Goal: Information Seeking & Learning: Learn about a topic

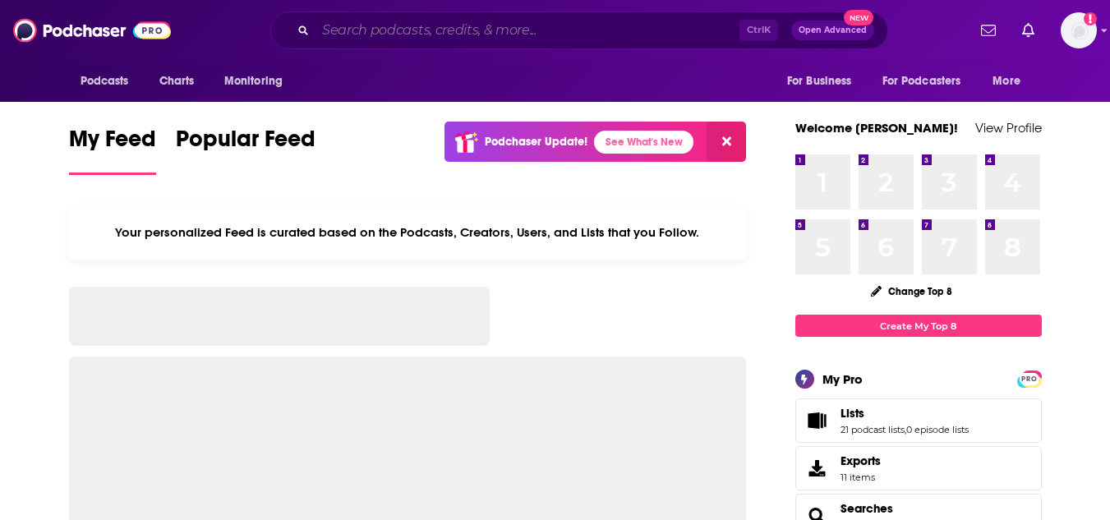
click at [451, 34] on input "Search podcasts, credits, & more..." at bounding box center [528, 30] width 424 height 26
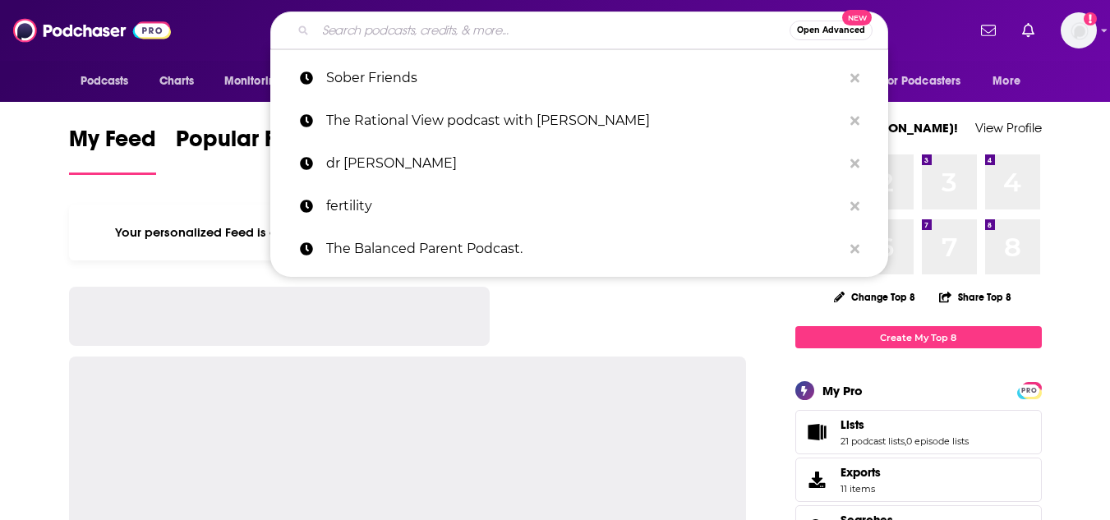
paste input "Take It From Me"
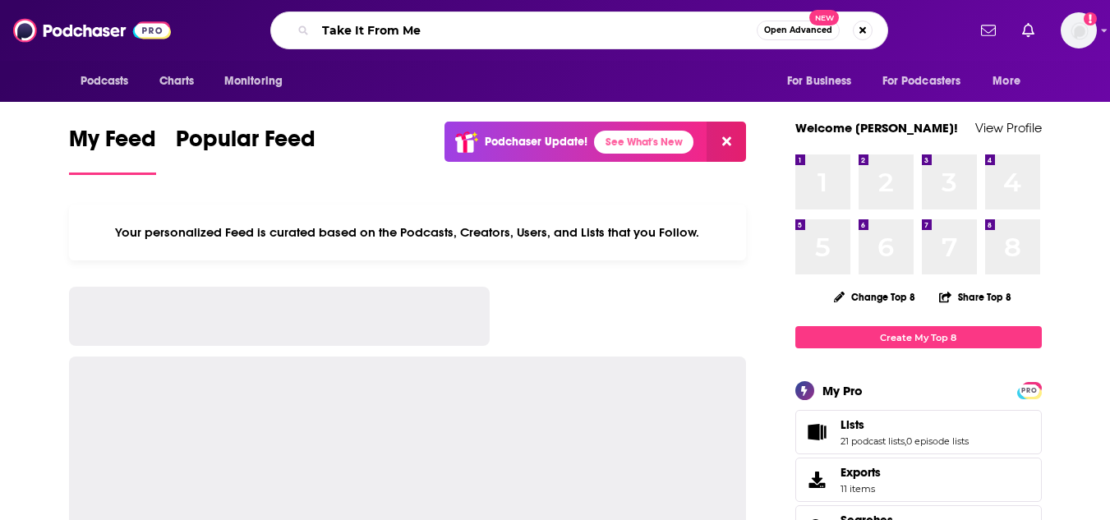
type input "Take It From Me"
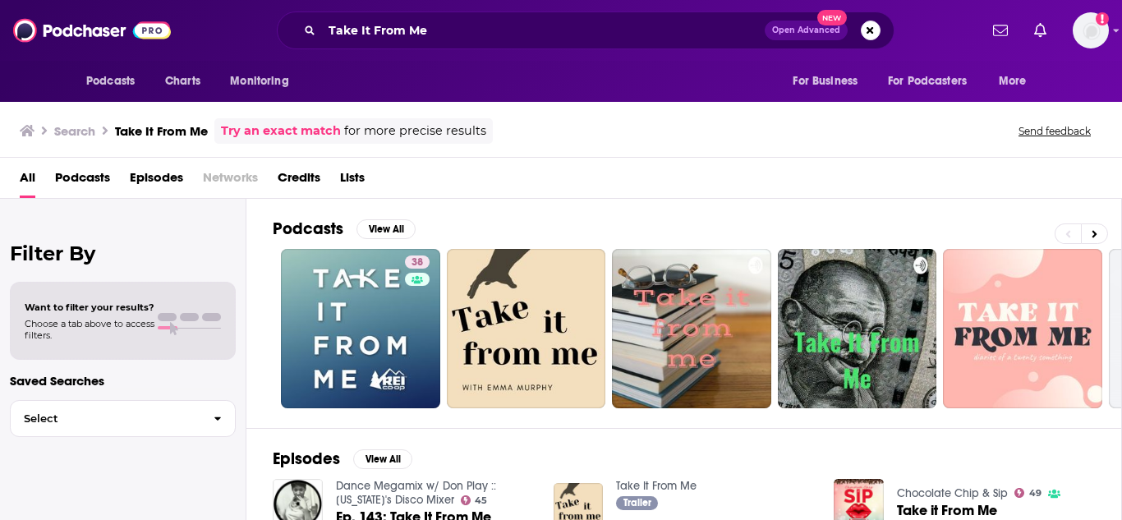
drag, startPoint x: 410, startPoint y: 268, endPoint x: 403, endPoint y: 289, distance: 22.4
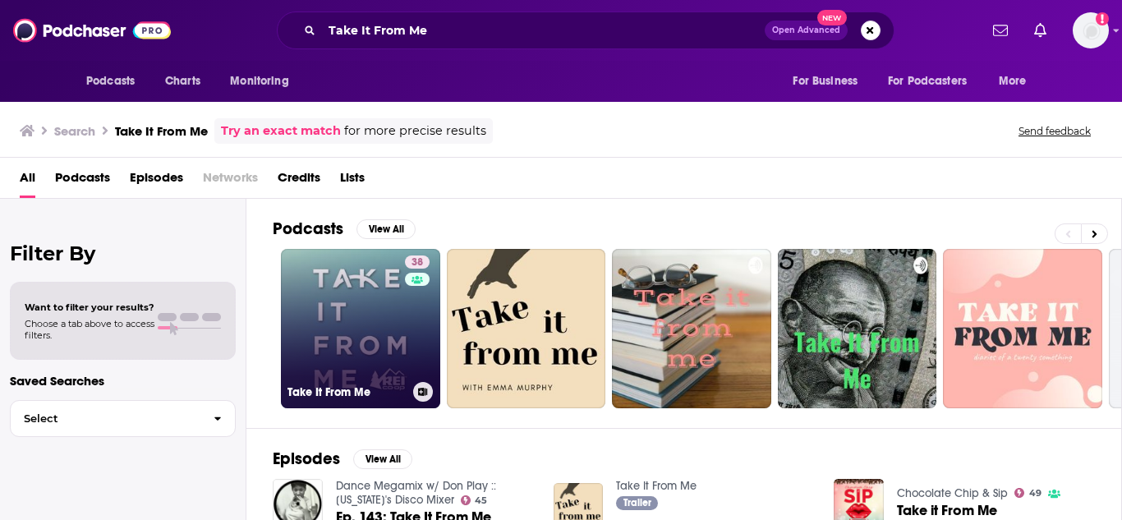
click at [336, 283] on link "38 Take It From Me" at bounding box center [360, 328] width 159 height 159
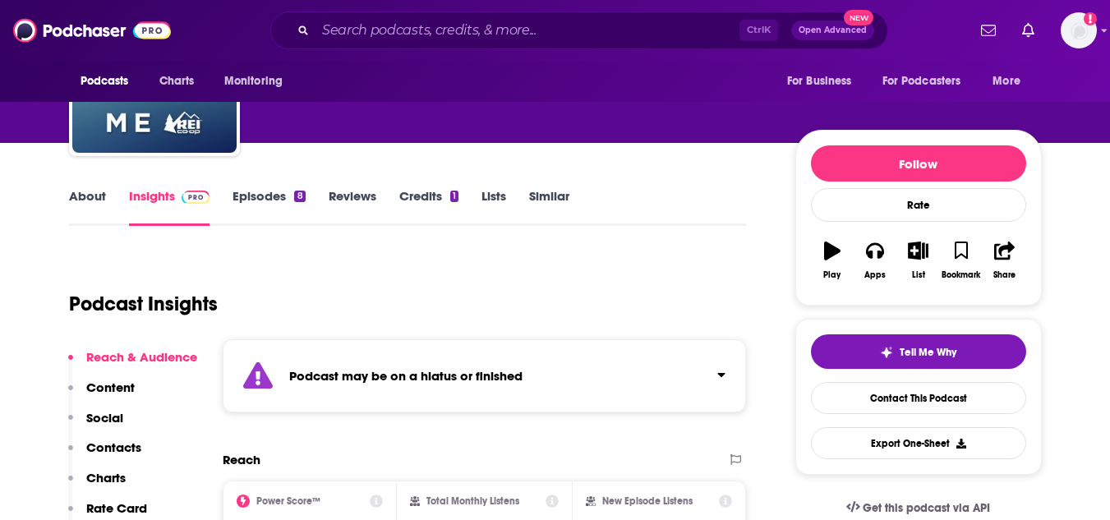
scroll to position [127, 0]
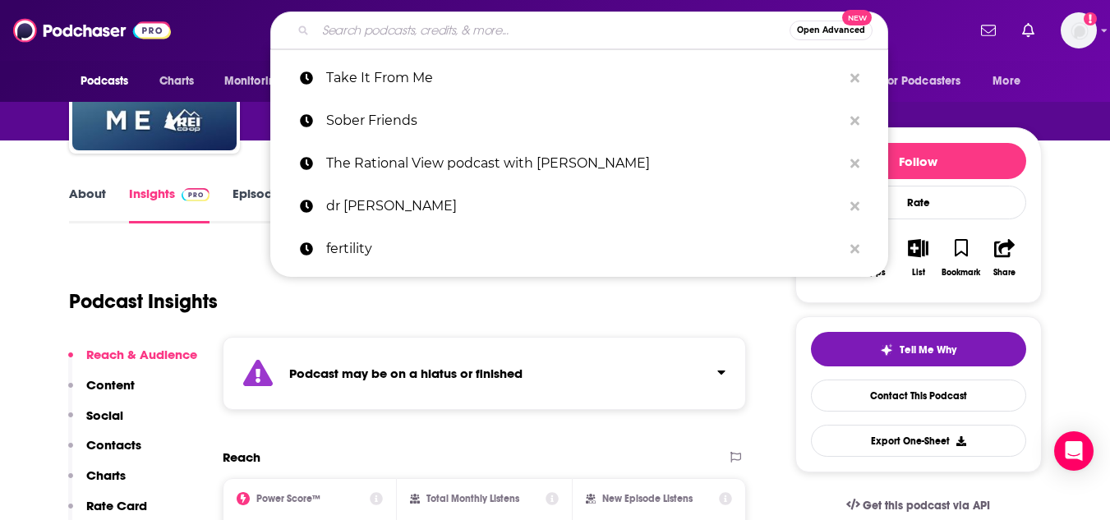
click at [546, 30] on input "Search podcasts, credits, & more..." at bounding box center [553, 30] width 474 height 26
paste input "Wild Ideas Worth Living"
type input "Wild Ideas Worth Living"
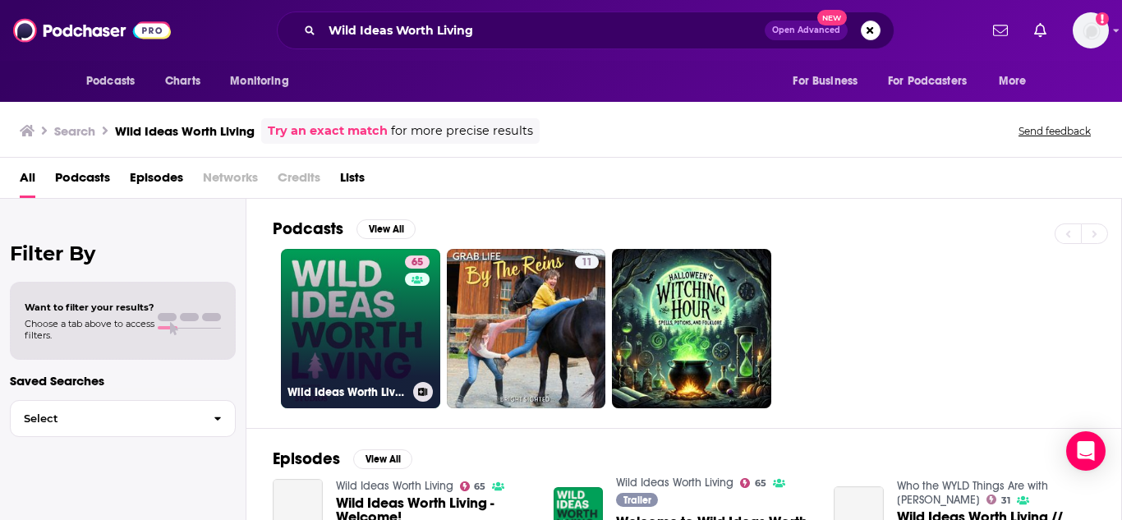
click at [339, 322] on link "65 Wild Ideas Worth Living" at bounding box center [360, 328] width 159 height 159
